Goal: Check status: Check status

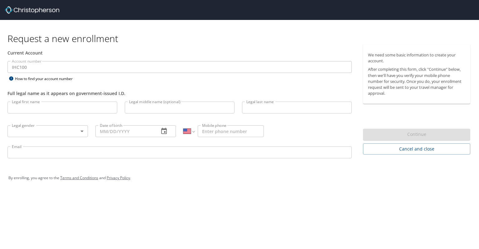
select select "US"
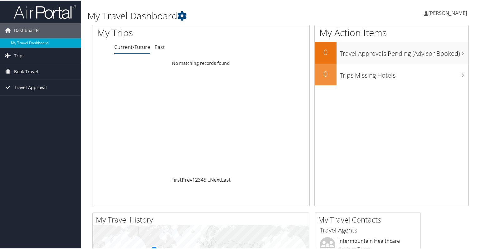
click at [44, 90] on span "Travel Approval" at bounding box center [30, 87] width 33 height 16
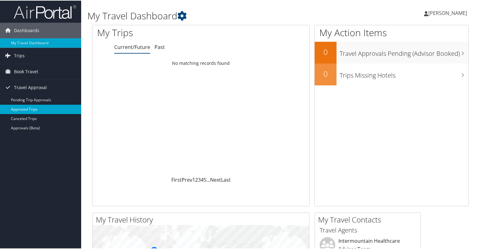
click at [32, 109] on link "Approved Trips" at bounding box center [40, 108] width 81 height 9
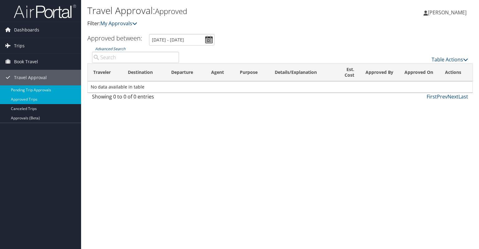
click at [42, 89] on link "Pending Trip Approvals" at bounding box center [40, 89] width 81 height 9
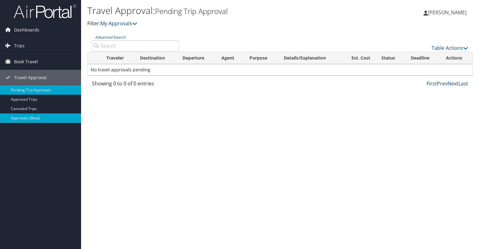
click at [37, 114] on link "Approvals (Beta)" at bounding box center [40, 118] width 81 height 9
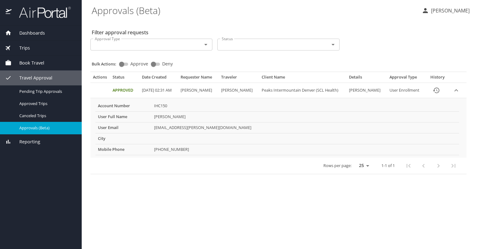
click at [208, 47] on icon "Open" at bounding box center [205, 44] width 7 height 7
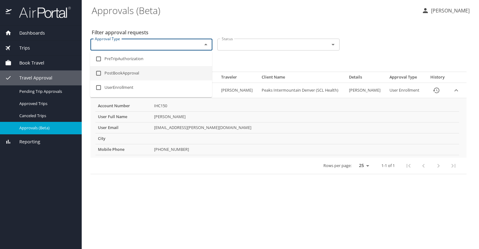
click at [249, 13] on \(Beta\) "Approvals (Beta)" at bounding box center [254, 10] width 325 height 19
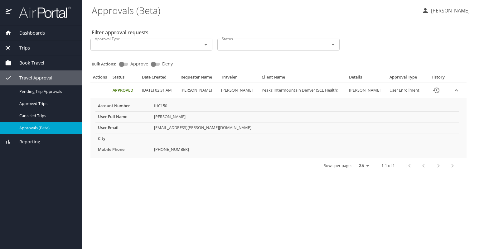
click at [35, 139] on span "Reporting" at bounding box center [26, 142] width 29 height 7
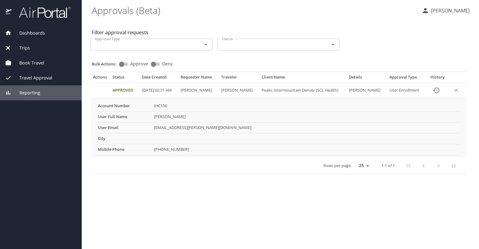
click at [29, 90] on span "Reporting" at bounding box center [26, 93] width 29 height 7
click at [29, 95] on span "Reporting" at bounding box center [26, 93] width 29 height 7
click at [163, 130] on td "Venina.Vialpando@imail.org" at bounding box center [306, 127] width 308 height 11
click at [158, 46] on input "Approval Type" at bounding box center [142, 45] width 100 height 8
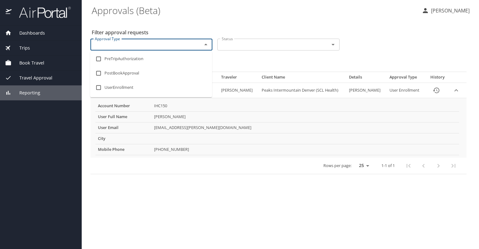
click at [158, 46] on input "Approval Type" at bounding box center [142, 45] width 100 height 8
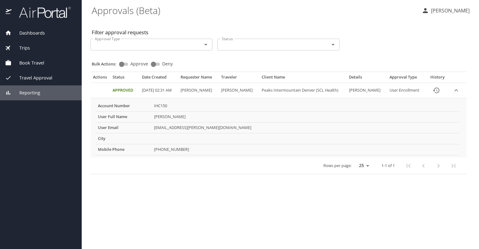
click at [32, 91] on span "Reporting" at bounding box center [26, 93] width 29 height 7
click at [32, 35] on span "Dashboards" at bounding box center [28, 33] width 33 height 7
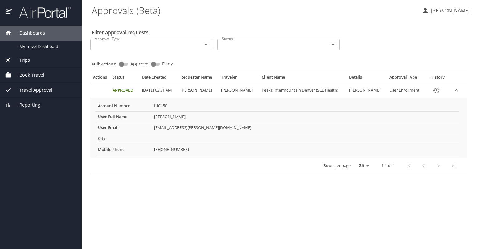
click at [27, 102] on span "Reporting" at bounding box center [26, 105] width 29 height 7
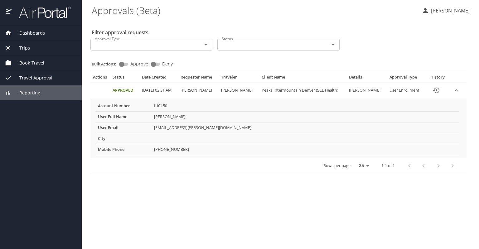
drag, startPoint x: 23, startPoint y: 95, endPoint x: 6, endPoint y: 101, distance: 17.9
click at [6, 101] on div "Dashboards My Travel Dashboard Trips Current / Future Trips Past Trips Trips Mi…" at bounding box center [41, 138] width 82 height 224
click at [10, 90] on icon at bounding box center [8, 93] width 7 height 7
click at [22, 47] on span "Trips" at bounding box center [21, 48] width 18 height 7
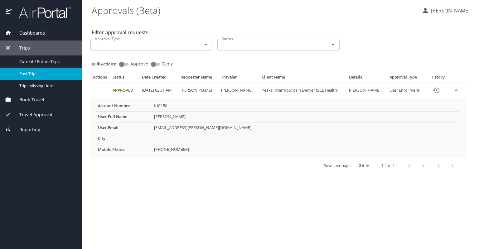
click at [29, 76] on span "Past Trips" at bounding box center [46, 74] width 55 height 6
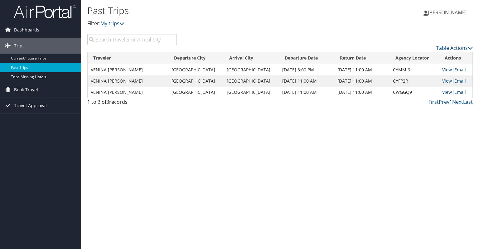
click at [181, 91] on td "Boulder" at bounding box center [196, 92] width 56 height 11
click at [134, 93] on td "VENINA MARCELINA VIALPANDO" at bounding box center [128, 92] width 81 height 11
click at [447, 92] on link "View" at bounding box center [447, 92] width 10 height 6
click at [27, 107] on span "Travel Approval" at bounding box center [30, 106] width 33 height 16
click at [28, 119] on link "Pending Trip Approvals" at bounding box center [40, 118] width 81 height 9
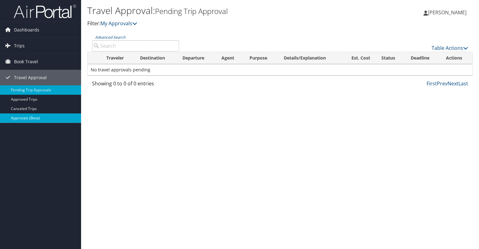
click at [34, 120] on link "Approvals (Beta)" at bounding box center [40, 118] width 81 height 9
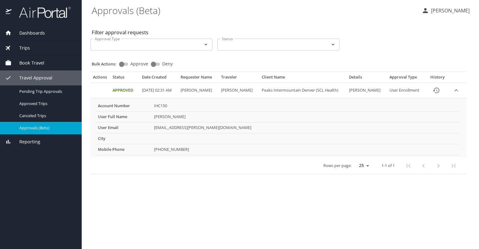
click at [37, 140] on span "Reporting" at bounding box center [26, 142] width 29 height 7
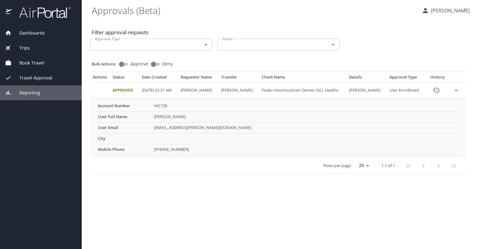
click at [457, 88] on icon "expand row" at bounding box center [456, 90] width 7 height 7
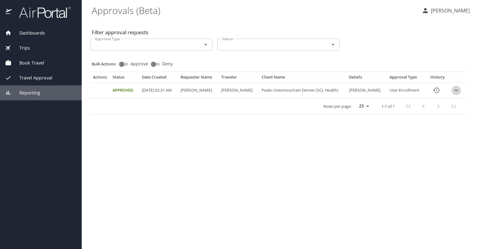
click at [457, 88] on icon "expand row" at bounding box center [456, 90] width 7 height 7
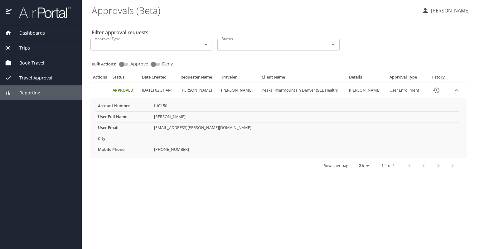
click at [29, 30] on span "Dashboards" at bounding box center [28, 33] width 33 height 7
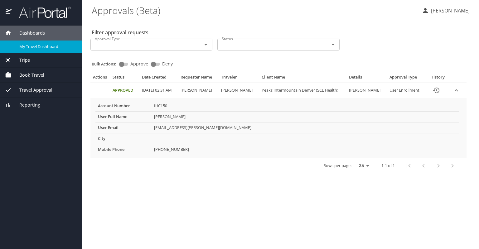
click at [31, 47] on span "My Travel Dashboard" at bounding box center [46, 47] width 55 height 6
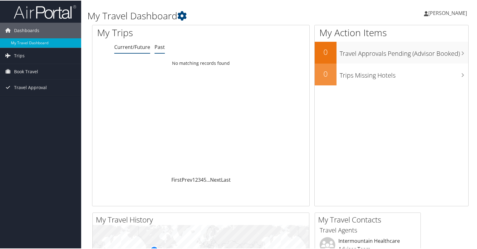
click at [159, 48] on link "Past" at bounding box center [159, 46] width 10 height 7
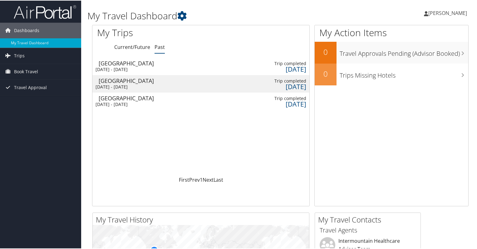
click at [129, 103] on div "[DATE] - [DATE]" at bounding box center [127, 104] width 64 height 6
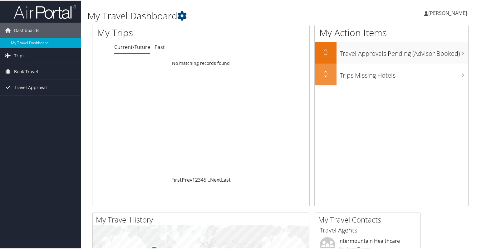
drag, startPoint x: 172, startPoint y: 66, endPoint x: 147, endPoint y: 76, distance: 27.0
click at [147, 76] on div "Loading... No matching records found" at bounding box center [200, 116] width 217 height 119
click at [160, 51] on li "Past" at bounding box center [159, 46] width 10 height 11
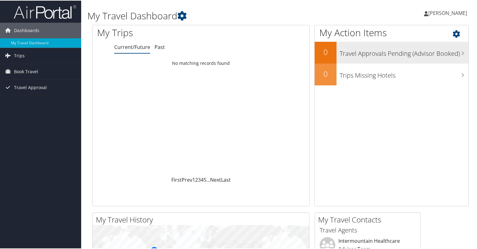
click at [386, 53] on h3 "Travel Approvals Pending (Advisor Booked)" at bounding box center [403, 52] width 129 height 12
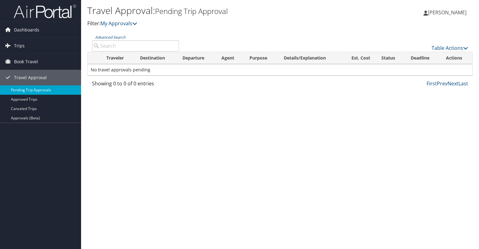
click at [28, 90] on link "Pending Trip Approvals" at bounding box center [40, 89] width 81 height 9
click at [29, 110] on link "Canceled Trips" at bounding box center [40, 108] width 81 height 9
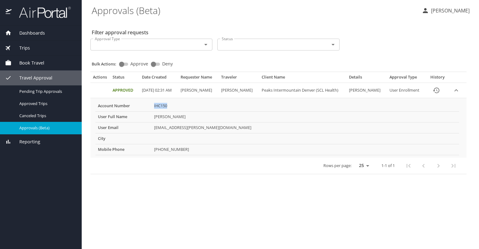
drag, startPoint x: 171, startPoint y: 106, endPoint x: 148, endPoint y: 106, distance: 22.8
click at [148, 106] on tr "Account Number IHC150" at bounding box center [277, 106] width 364 height 11
copy tr "IHC150"
